Goal: Transaction & Acquisition: Purchase product/service

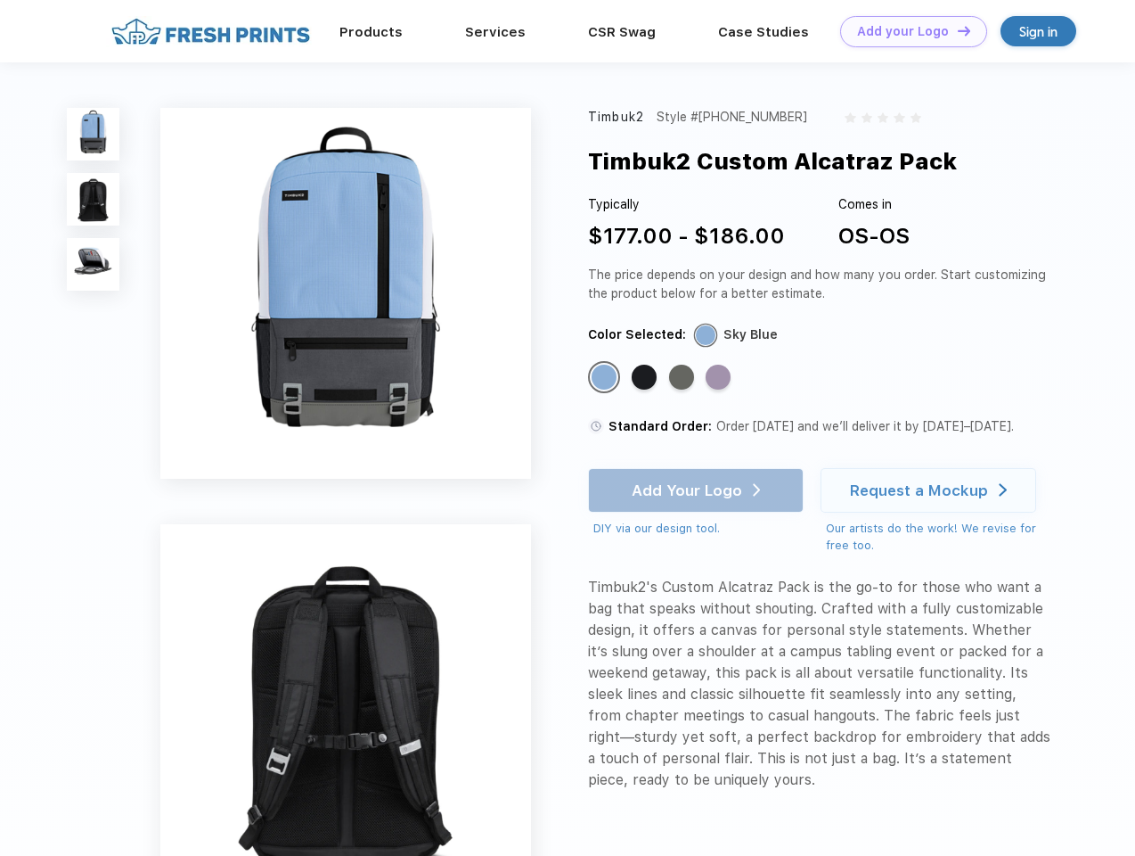
click at [907, 31] on link "Add your Logo Design Tool" at bounding box center [913, 31] width 147 height 31
click at [0, 0] on div "Design Tool" at bounding box center [0, 0] width 0 height 0
click at [956, 30] on link "Add your Logo Design Tool" at bounding box center [913, 31] width 147 height 31
click at [94, 134] on img at bounding box center [93, 134] width 53 height 53
click at [94, 200] on img at bounding box center [93, 199] width 53 height 53
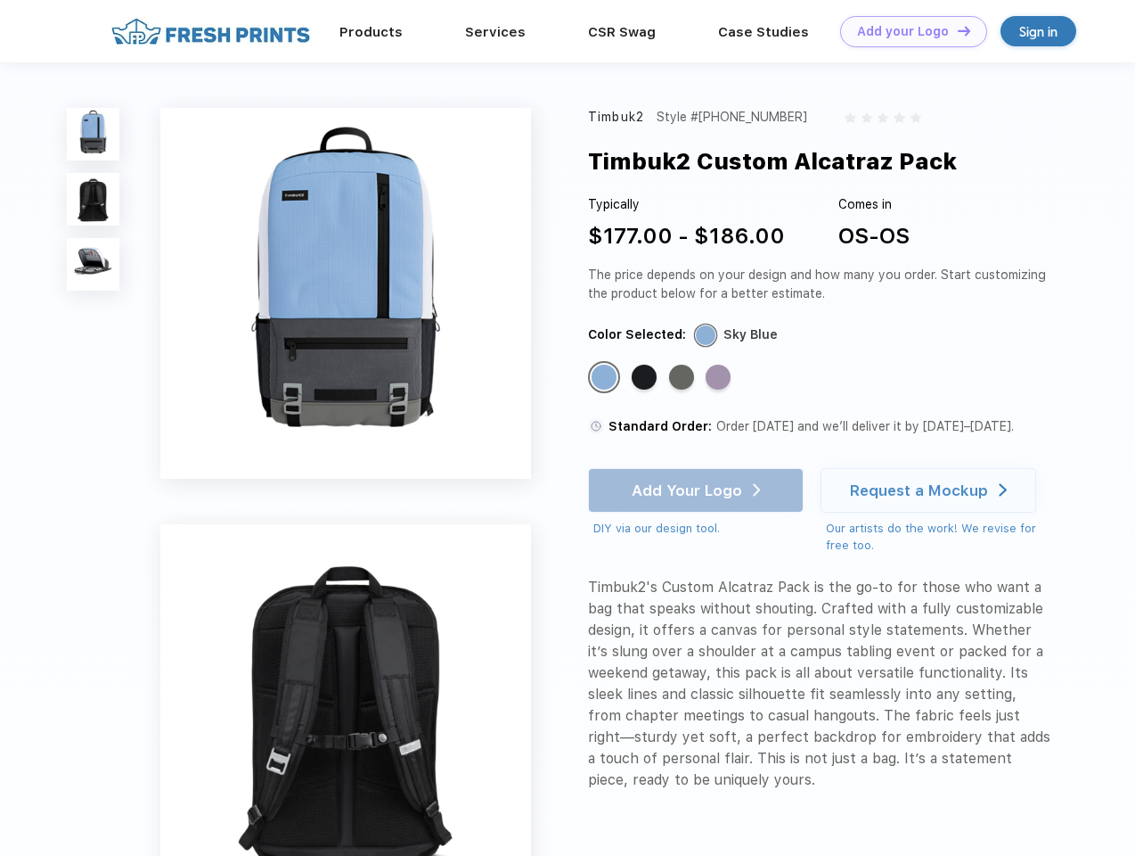
click at [94, 265] on img at bounding box center [93, 264] width 53 height 53
click at [606, 378] on div "Standard Color" at bounding box center [604, 377] width 25 height 25
click at [646, 378] on div "Standard Color" at bounding box center [644, 377] width 25 height 25
click at [684, 378] on div "Standard Color" at bounding box center [681, 377] width 25 height 25
click at [720, 378] on div "Standard Color" at bounding box center [718, 377] width 25 height 25
